Goal: Check status: Check status

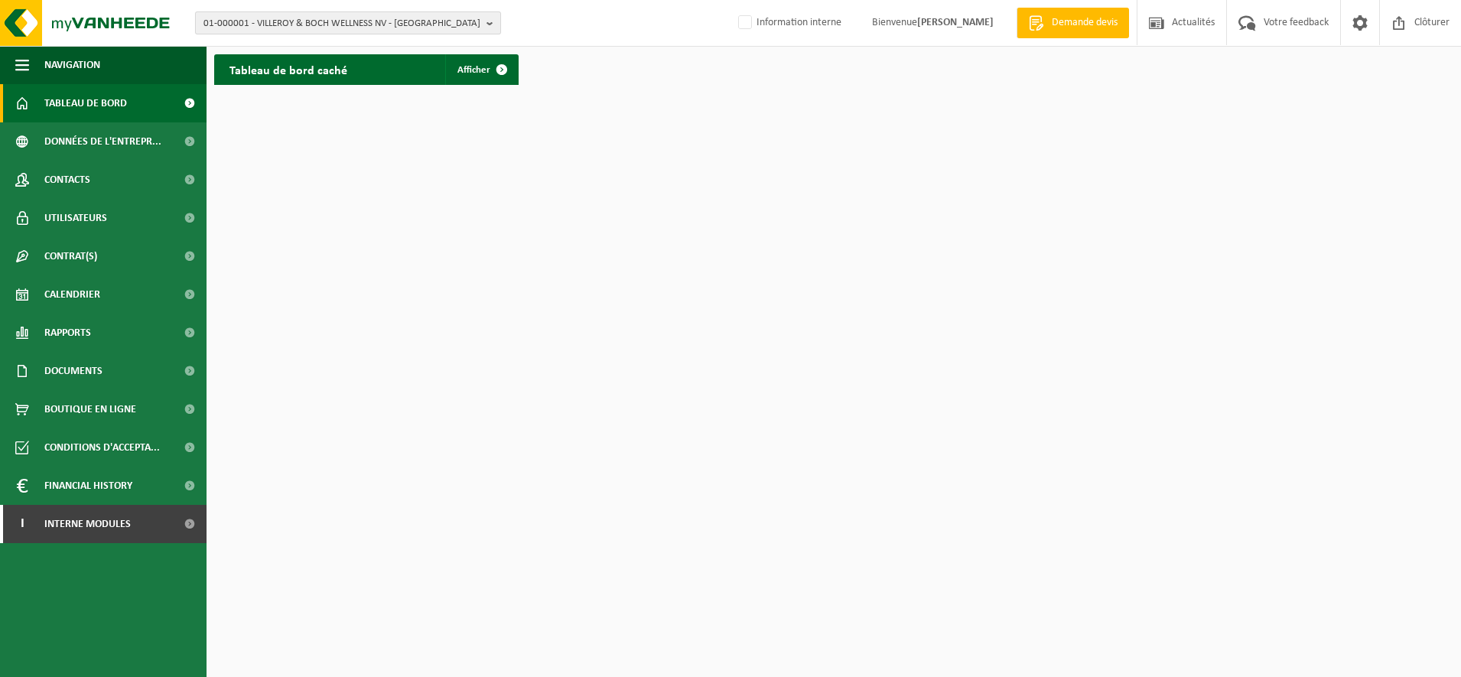
click at [246, 23] on span "01-000001 - VILLEROY & BOCH WELLNESS NV - ROESELARE" at bounding box center [342, 23] width 277 height 23
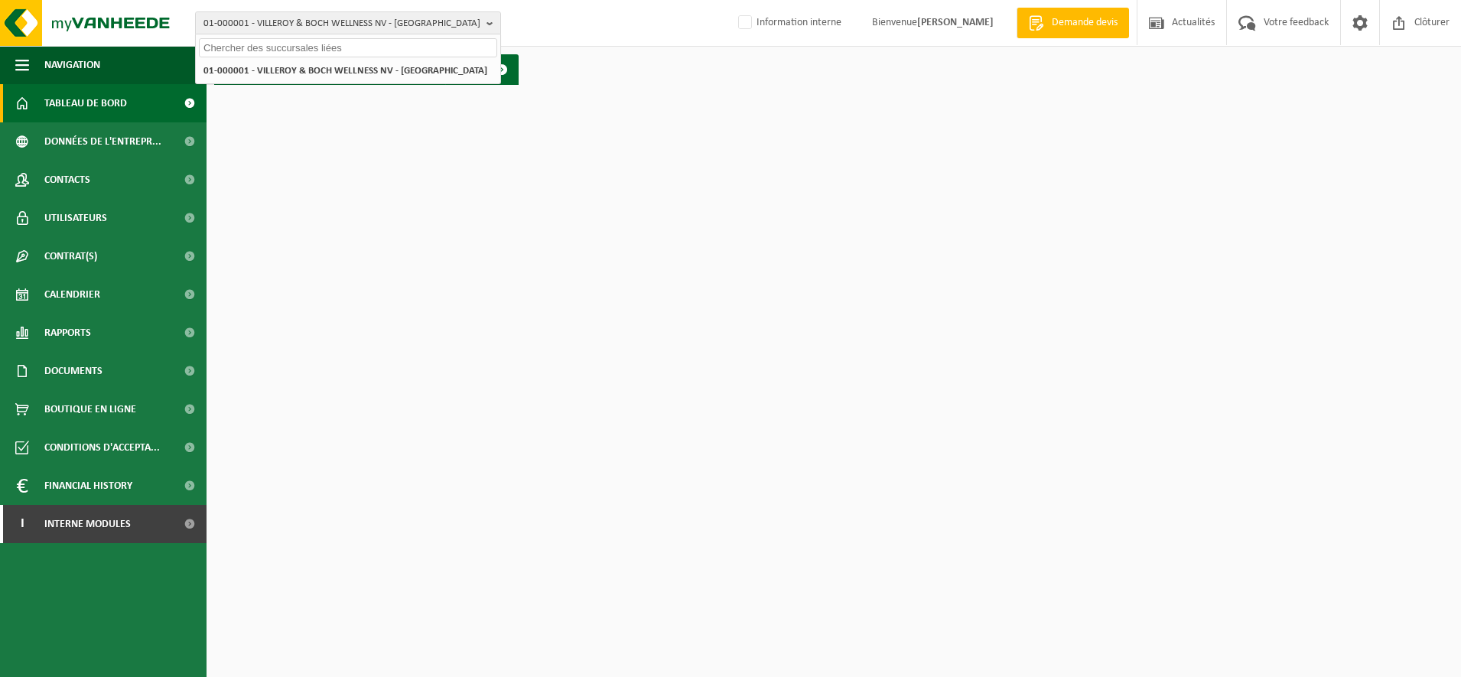
click at [243, 48] on input "text" at bounding box center [348, 47] width 298 height 19
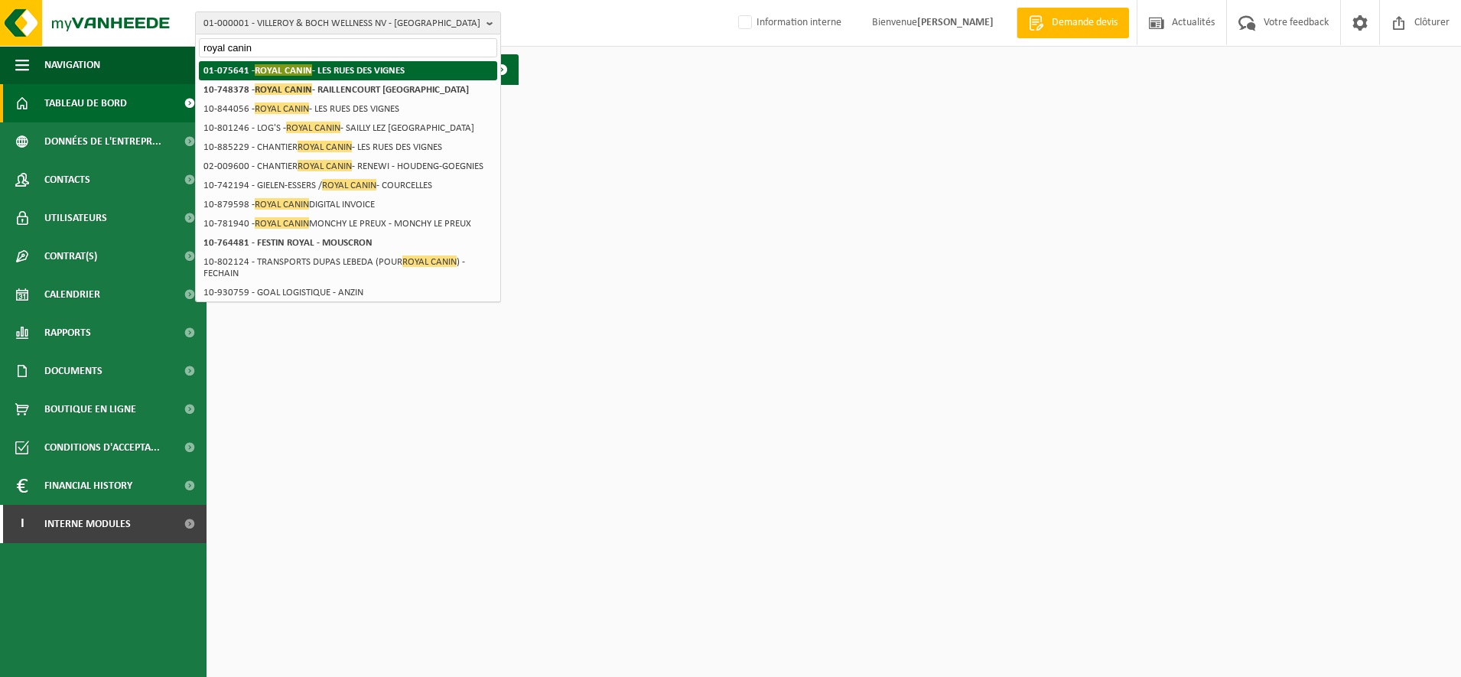
type input "royal canin"
click at [248, 70] on strong "01-075641 - ROYAL CANIN - LES RUES DES VIGNES" at bounding box center [304, 69] width 201 height 11
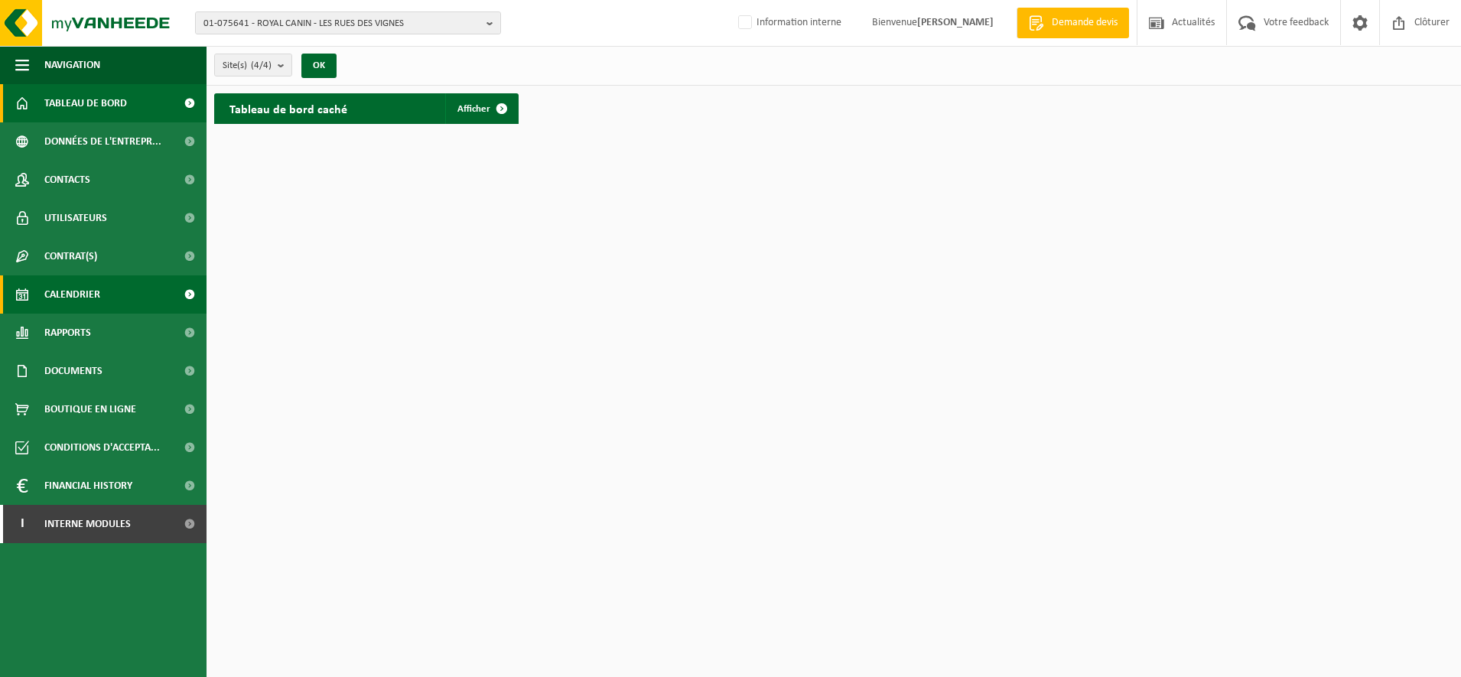
click at [88, 293] on span "Calendrier" at bounding box center [72, 294] width 56 height 38
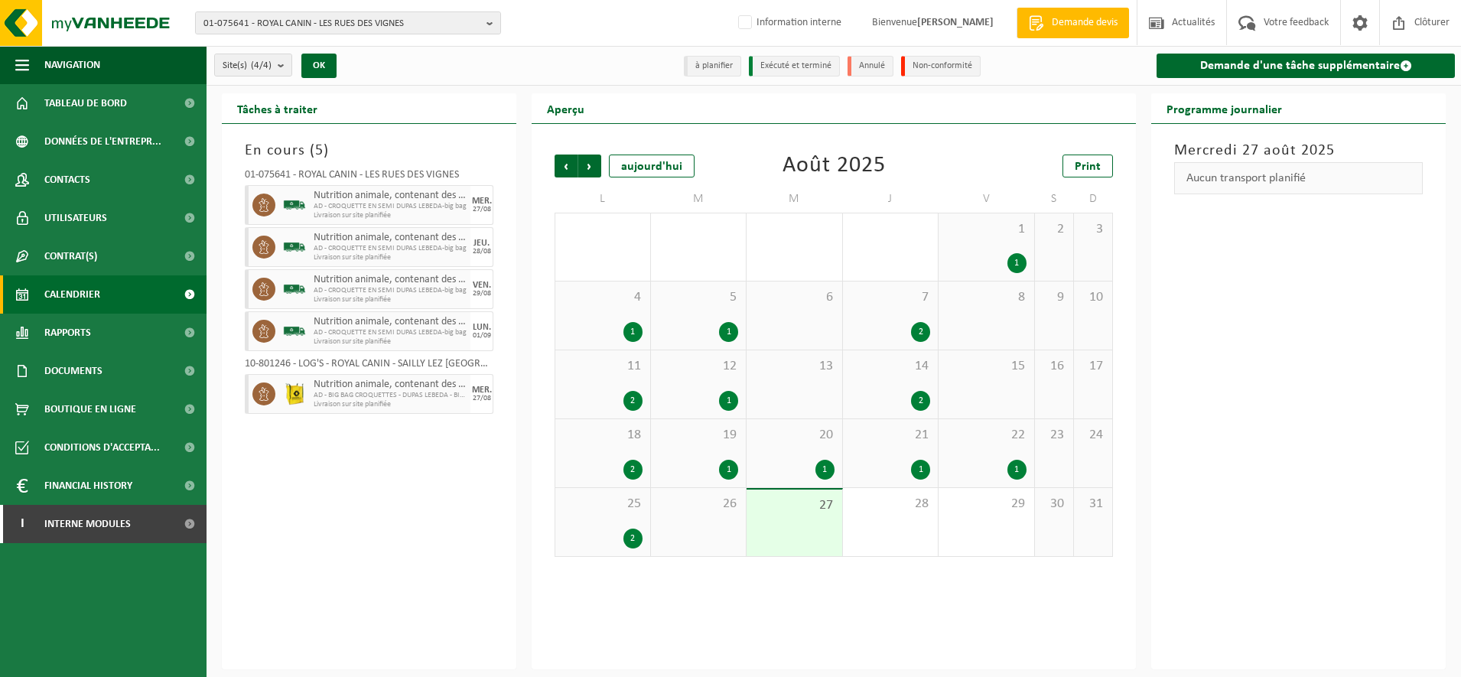
click at [1172, 330] on div "Mercredi 27 août 2025 Aucun transport planifié" at bounding box center [1299, 397] width 295 height 546
